Goal: Task Accomplishment & Management: Manage account settings

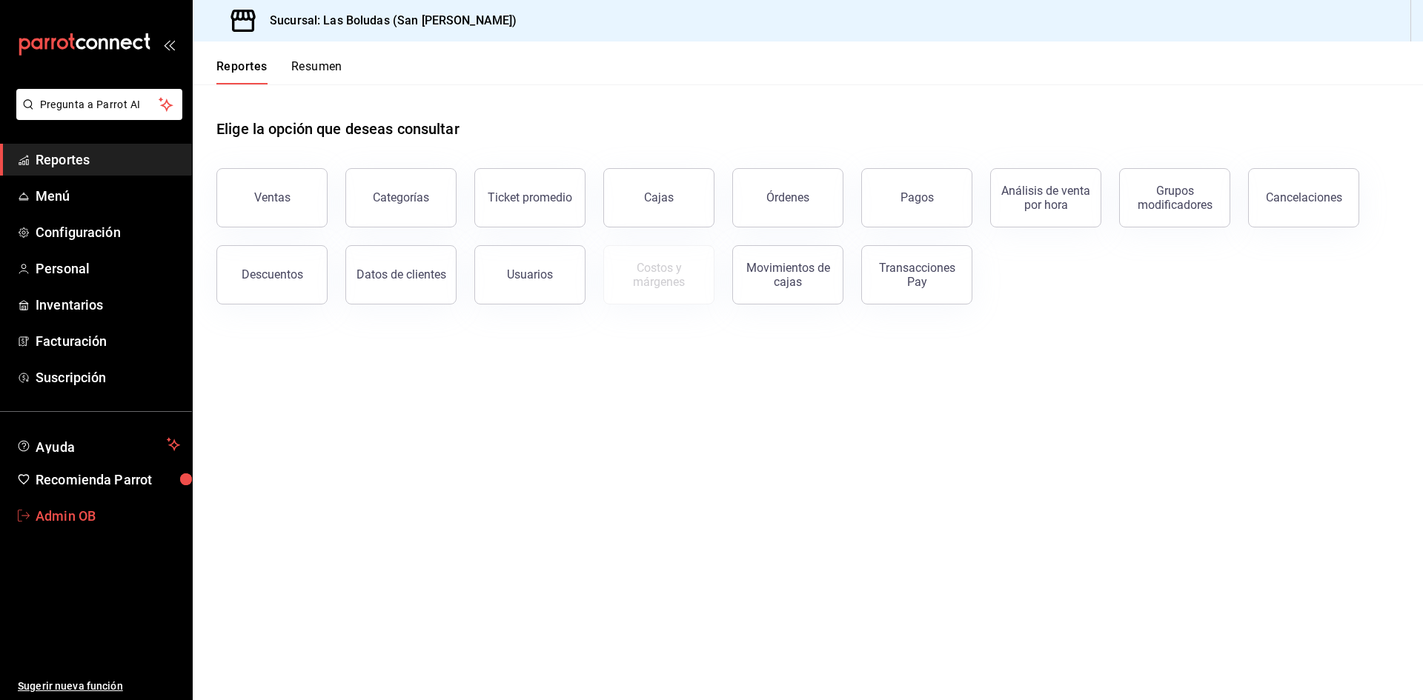
click at [93, 522] on span "Admin OB" at bounding box center [108, 516] width 145 height 20
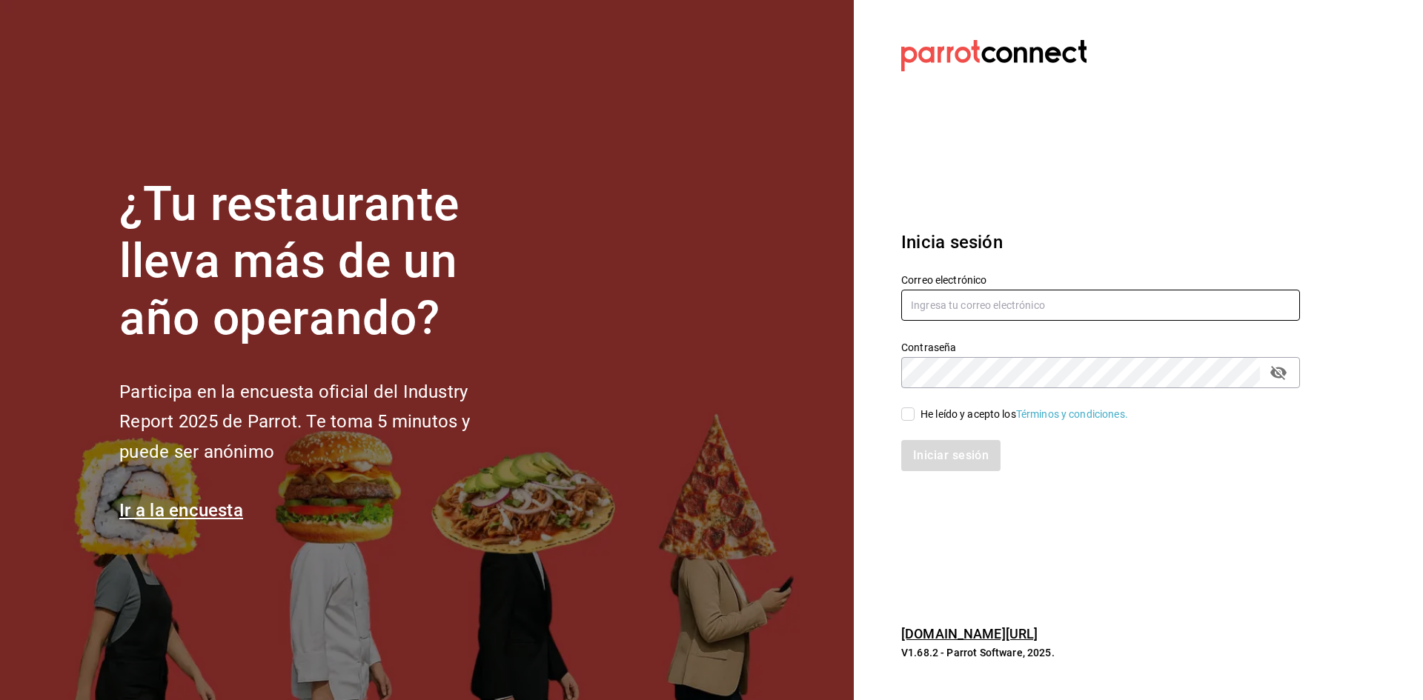
click at [927, 309] on input "text" at bounding box center [1100, 305] width 399 height 31
type input "[EMAIL_ADDRESS][DOMAIN_NAME]"
click at [905, 414] on input "He leído y acepto los Términos y condiciones." at bounding box center [907, 414] width 13 height 13
checkbox input "true"
click at [925, 467] on button "Iniciar sesión" at bounding box center [951, 455] width 101 height 31
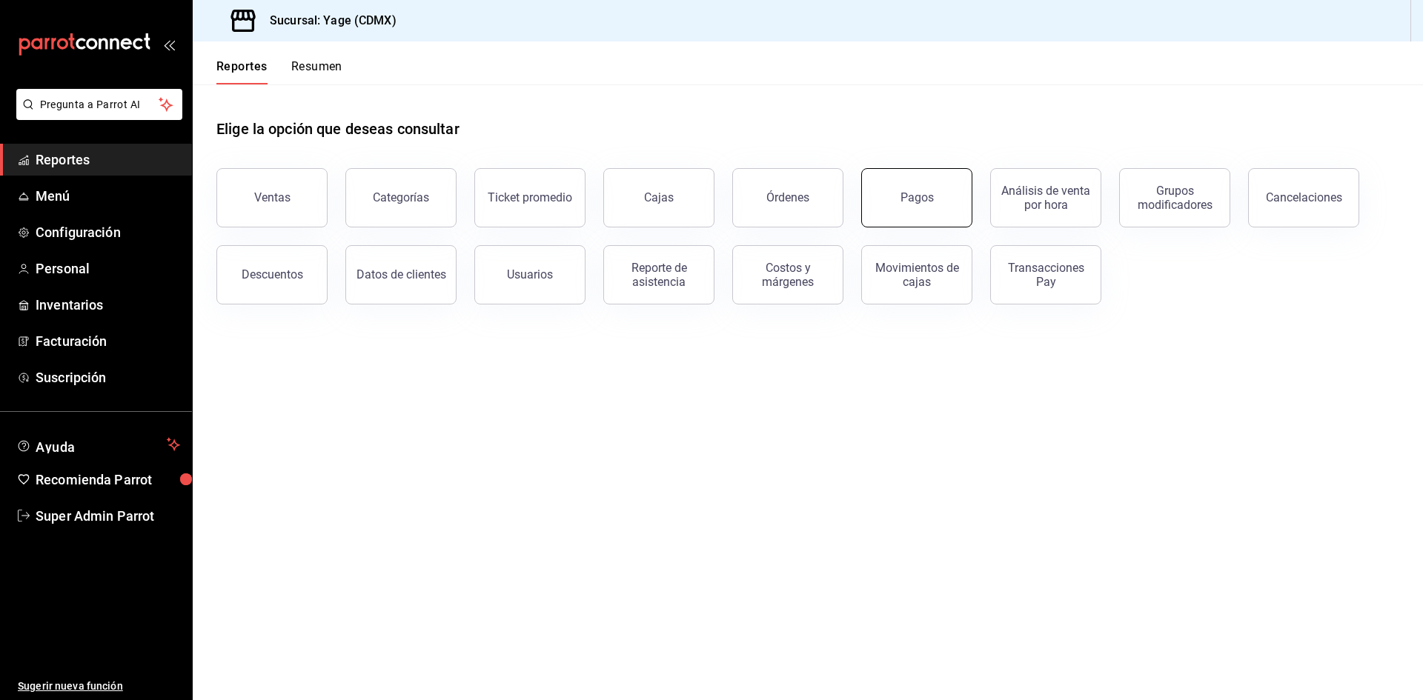
click at [933, 222] on button "Pagos" at bounding box center [916, 197] width 111 height 59
